Goal: Transaction & Acquisition: Purchase product/service

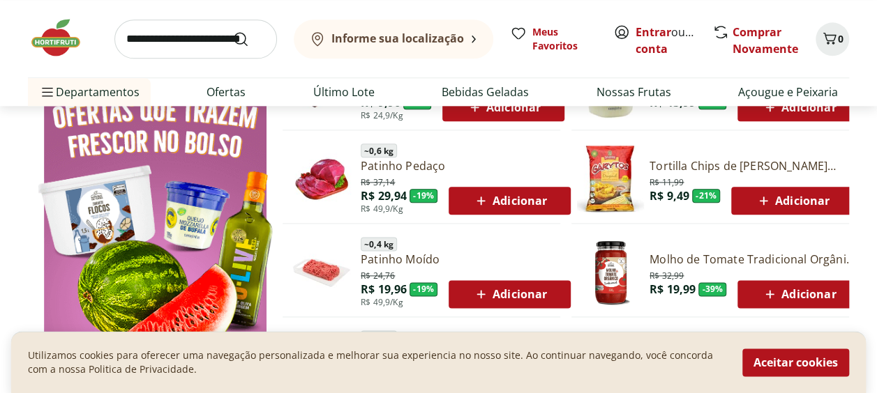
scroll to position [764, 0]
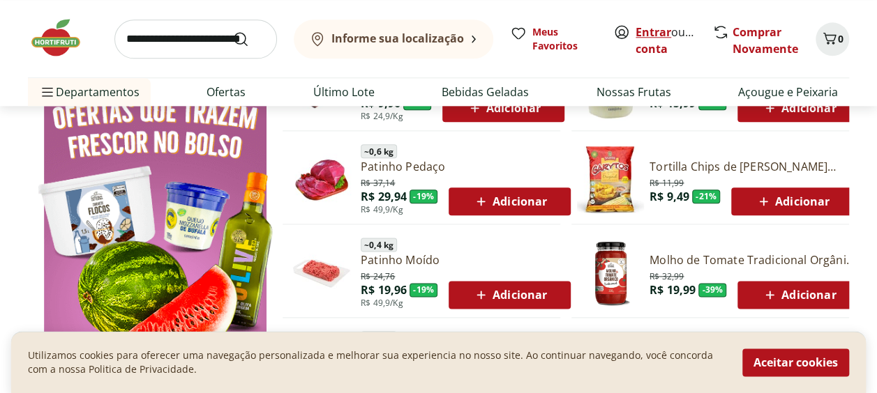
click at [656, 34] on link "Entrar" at bounding box center [653, 31] width 36 height 15
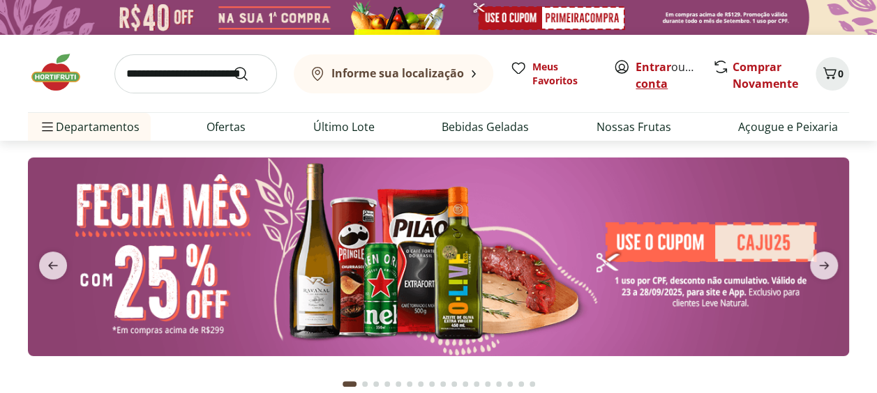
click at [672, 82] on link "Criar conta" at bounding box center [673, 75] width 77 height 32
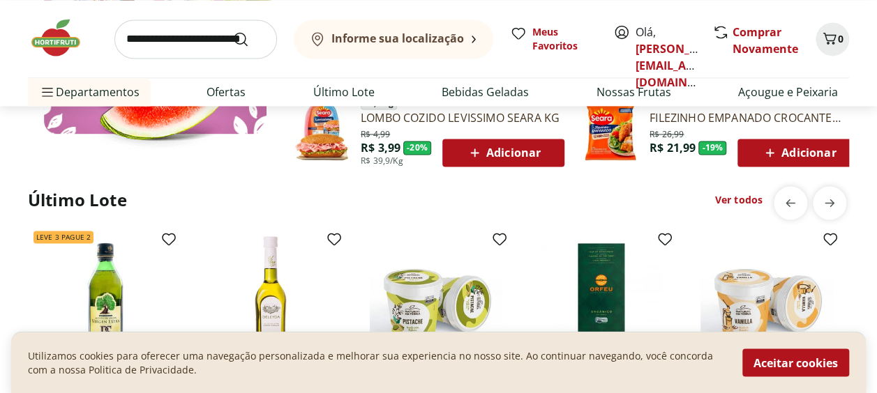
scroll to position [999, 0]
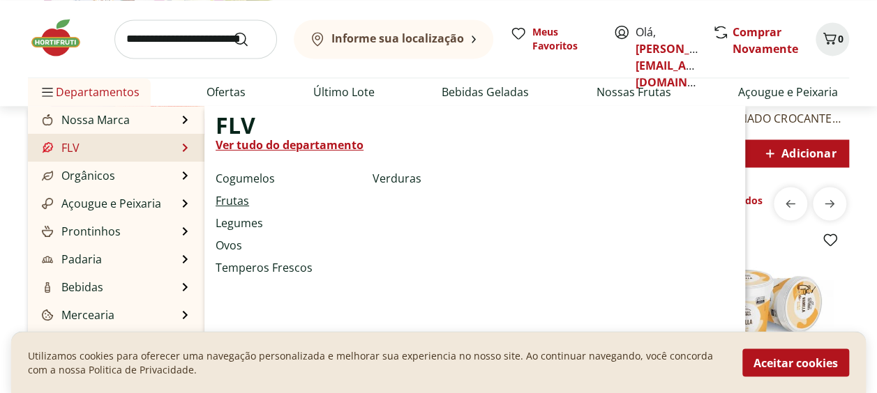
click at [241, 204] on link "Frutas" at bounding box center [232, 201] width 33 height 17
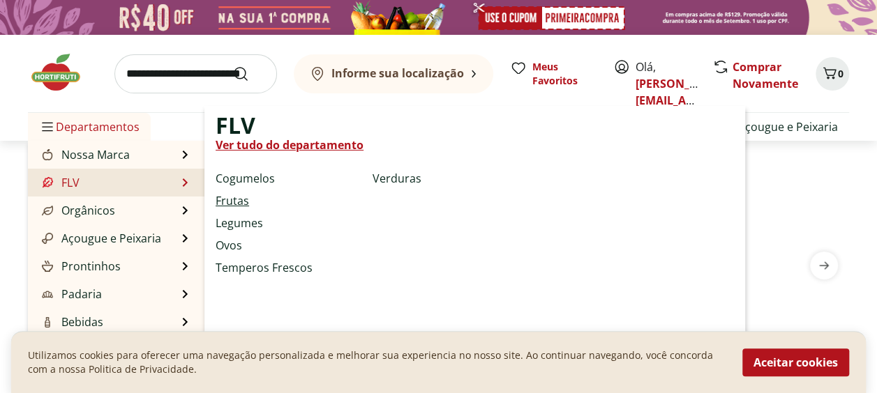
select select "**********"
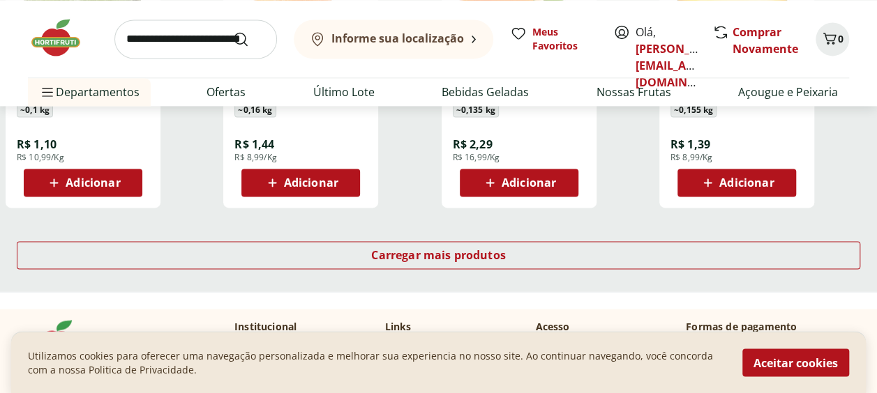
scroll to position [970, 0]
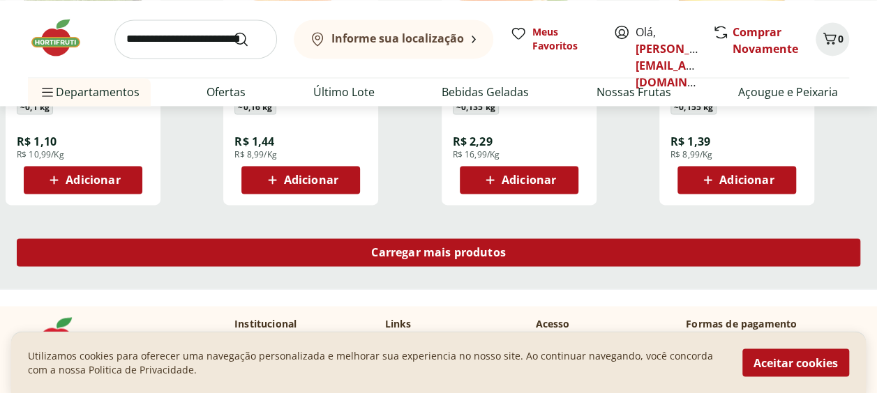
click at [398, 258] on span "Carregar mais produtos" at bounding box center [438, 252] width 135 height 11
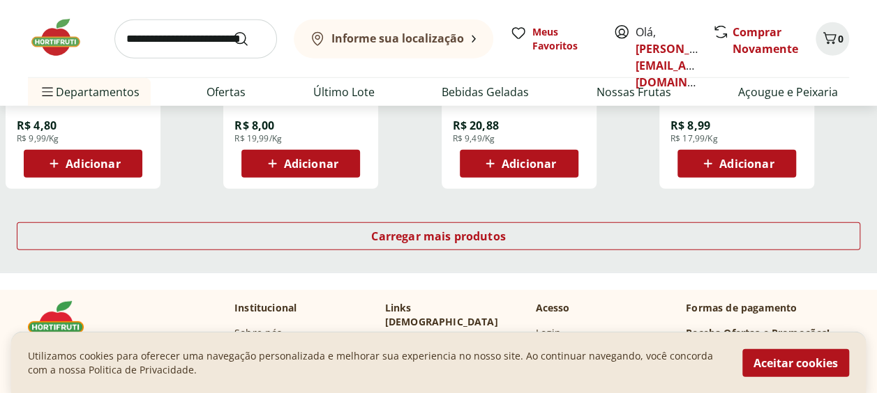
scroll to position [1933, 0]
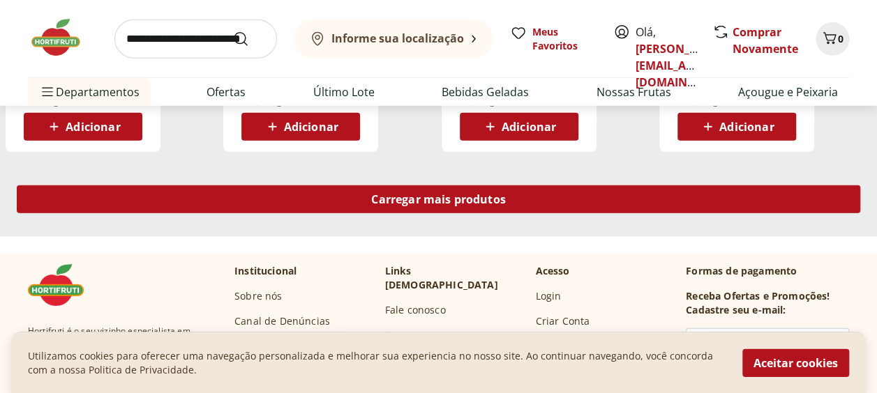
click at [396, 194] on span "Carregar mais produtos" at bounding box center [438, 199] width 135 height 11
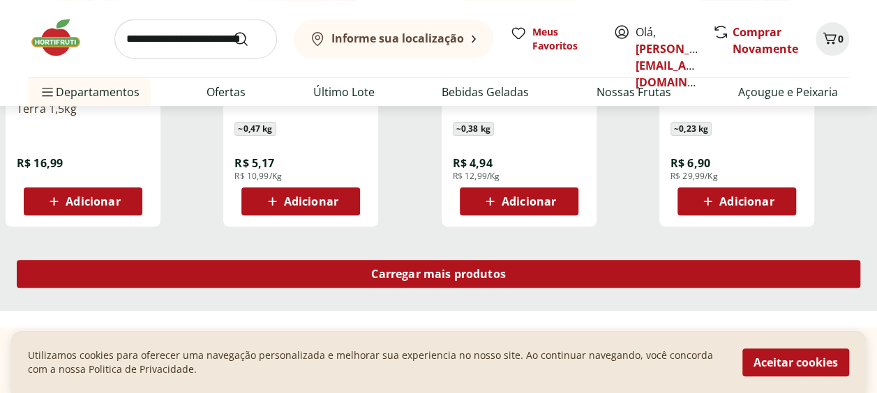
scroll to position [2769, 0]
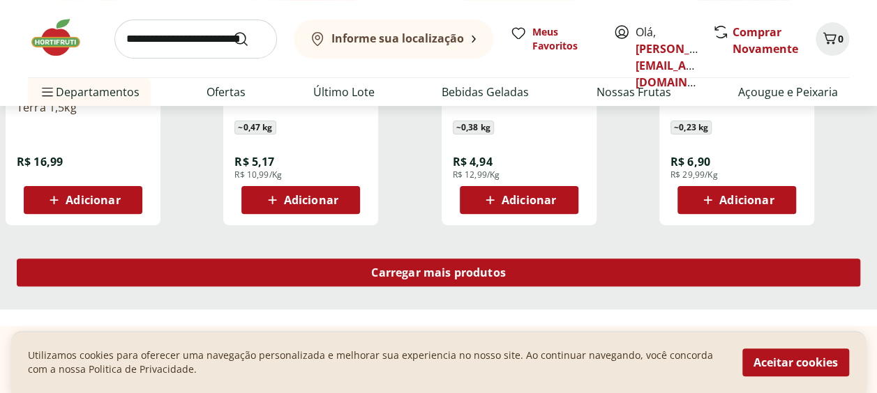
click at [576, 278] on div "Carregar mais produtos" at bounding box center [438, 273] width 843 height 28
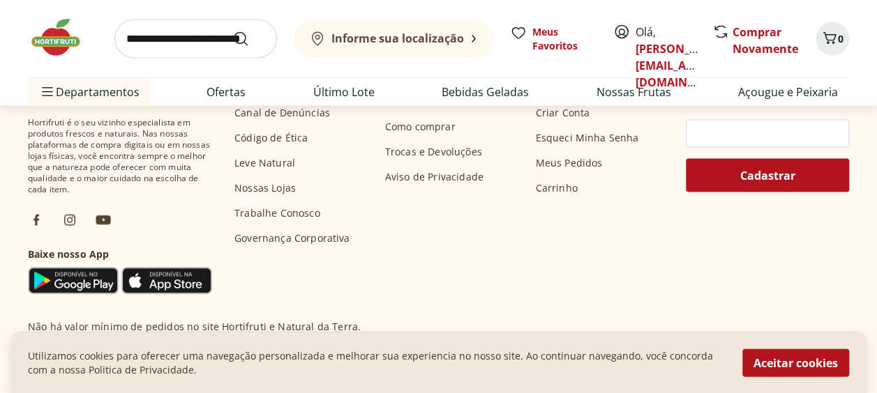
scroll to position [4209, 0]
